Goal: Task Accomplishment & Management: Complete application form

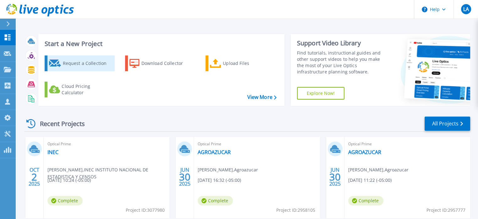
click at [87, 65] on div "Request a Collection" at bounding box center [88, 63] width 50 height 13
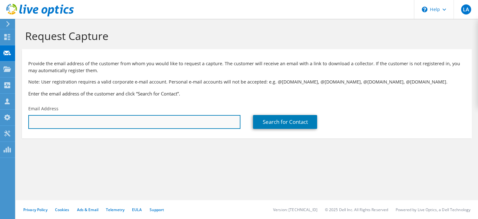
click at [161, 119] on input "text" at bounding box center [134, 122] width 212 height 14
paste input "[EMAIL_ADDRESS][DOMAIN_NAME]"
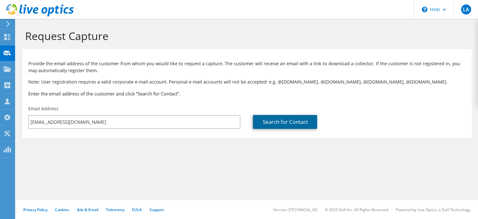
click at [279, 119] on link "Search for Contact" at bounding box center [285, 122] width 64 height 14
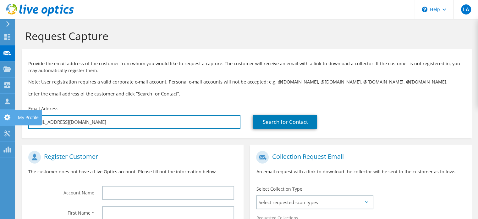
drag, startPoint x: 88, startPoint y: 120, endPoint x: 0, endPoint y: 118, distance: 88.4
click at [0, 118] on div "LA Partner Team Member [PERSON_NAME] [PERSON_NAME][EMAIL_ADDRESS][PERSON_NAME][…" at bounding box center [239, 175] width 478 height 351
click at [110, 123] on input "[EMAIL_ADDRESS][DOMAIN_NAME]" at bounding box center [134, 122] width 212 height 14
click at [96, 122] on input "jaagu@he1.mil.ecileran" at bounding box center [134, 122] width 212 height 14
type input "[EMAIL_ADDRESS][DOMAIN_NAME]"
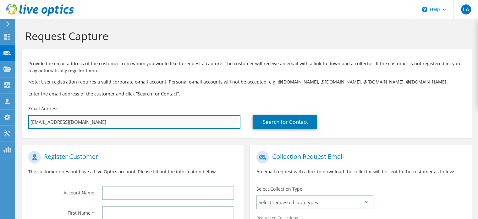
click at [87, 122] on input "[EMAIL_ADDRESS][DOMAIN_NAME]" at bounding box center [134, 122] width 212 height 14
type input "Select"
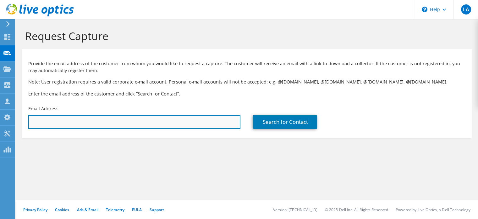
paste input "[EMAIL_ADDRESS][DOMAIN_NAME]"
type input "[EMAIL_ADDRESS][DOMAIN_NAME]"
drag, startPoint x: 83, startPoint y: 123, endPoint x: 26, endPoint y: 130, distance: 57.1
click at [26, 130] on div "Email Address [EMAIL_ADDRESS][DOMAIN_NAME]" at bounding box center [134, 117] width 225 height 30
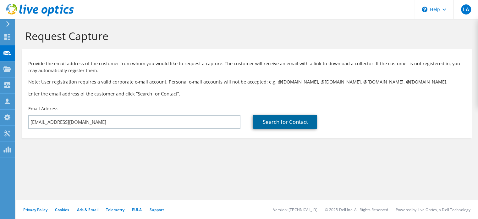
click at [280, 123] on link "Search for Contact" at bounding box center [285, 122] width 64 height 14
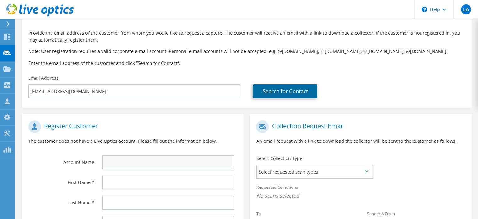
scroll to position [64, 0]
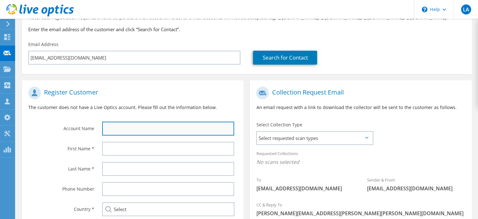
click at [117, 127] on input "text" at bounding box center [168, 128] width 132 height 14
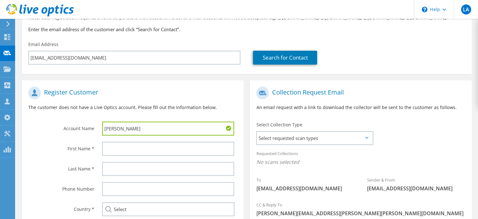
drag, startPoint x: 119, startPoint y: 130, endPoint x: 32, endPoint y: 128, distance: 86.8
click at [32, 128] on div "Account Name [PERSON_NAME]" at bounding box center [133, 110] width 222 height 55
type input "Hospital Militar"
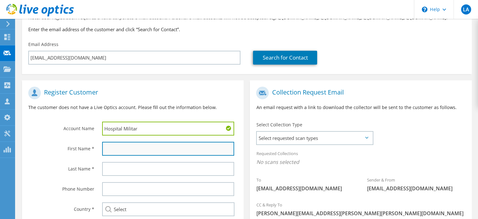
click at [120, 149] on input "text" at bounding box center [168, 148] width 132 height 14
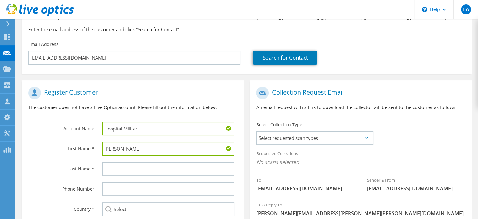
type input "[PERSON_NAME]"
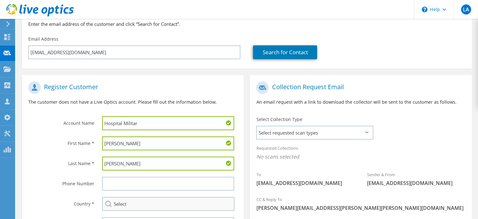
scroll to position [132, 0]
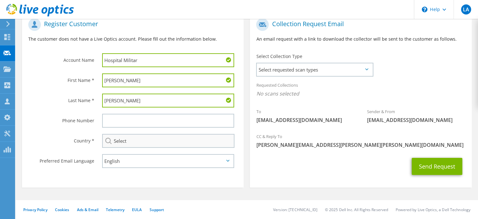
type input "[PERSON_NAME]"
click at [153, 139] on input "Select" at bounding box center [168, 141] width 132 height 14
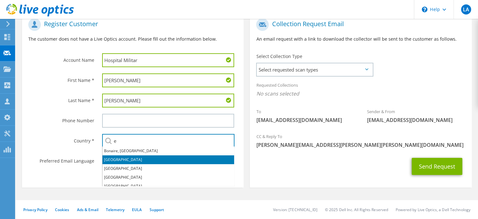
click at [118, 156] on li "[GEOGRAPHIC_DATA]" at bounding box center [168, 159] width 132 height 9
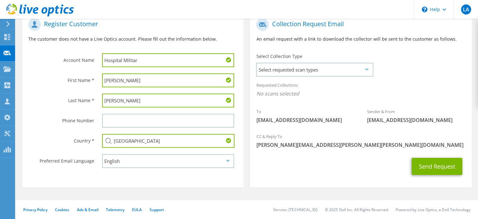
type input "[GEOGRAPHIC_DATA]"
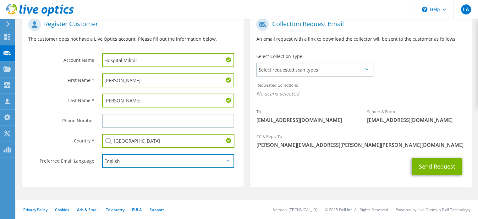
click at [116, 159] on select "English Deutsch Español Français Italiano Polski Português Русский 한국어 中文 日本語" at bounding box center [168, 161] width 132 height 14
select select "es-ES"
click at [102, 154] on select "English Deutsch Español Français Italiano Polski Português Русский 한국어 中文 日本語" at bounding box center [168, 161] width 132 height 14
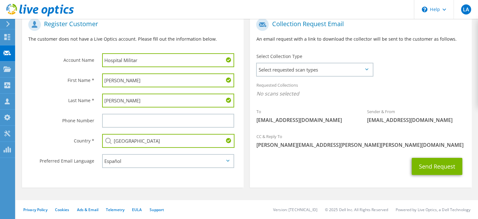
click at [278, 176] on div "Send Request" at bounding box center [361, 165] width 222 height 23
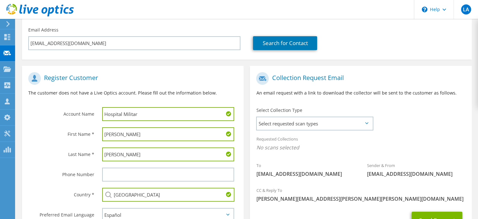
scroll to position [69, 0]
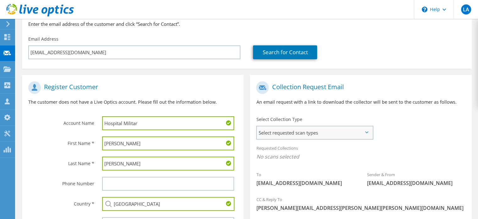
click at [347, 133] on span "Select requested scan types" at bounding box center [315, 132] width 116 height 13
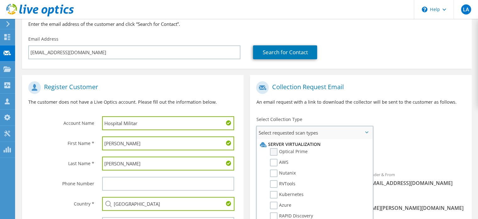
click at [290, 152] on label "Optical Prime" at bounding box center [289, 152] width 38 height 8
click at [0, 0] on input "Optical Prime" at bounding box center [0, 0] width 0 height 0
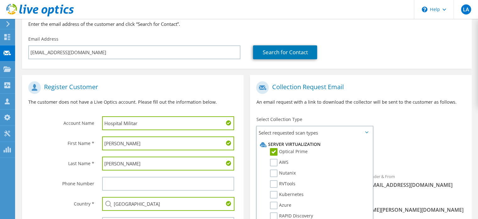
click at [429, 103] on p "An email request with a link to download the collector will be sent to the cust…" at bounding box center [360, 101] width 209 height 7
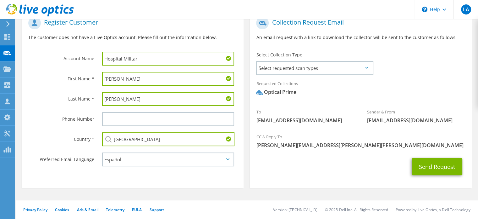
scroll to position [134, 0]
click at [430, 167] on button "Send Request" at bounding box center [437, 166] width 51 height 17
